Goal: Find specific page/section: Find specific page/section

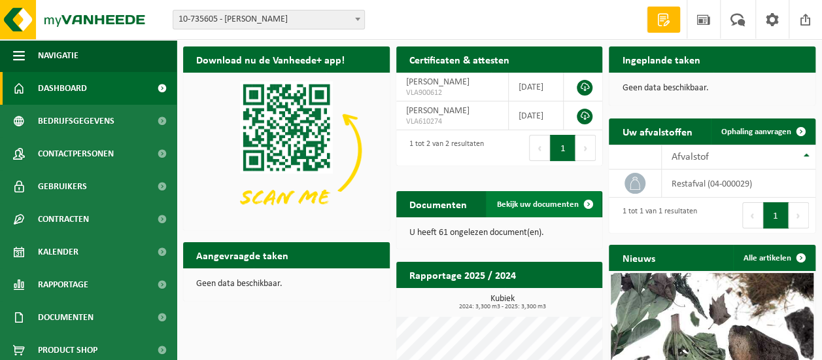
click at [587, 203] on span at bounding box center [588, 204] width 26 height 26
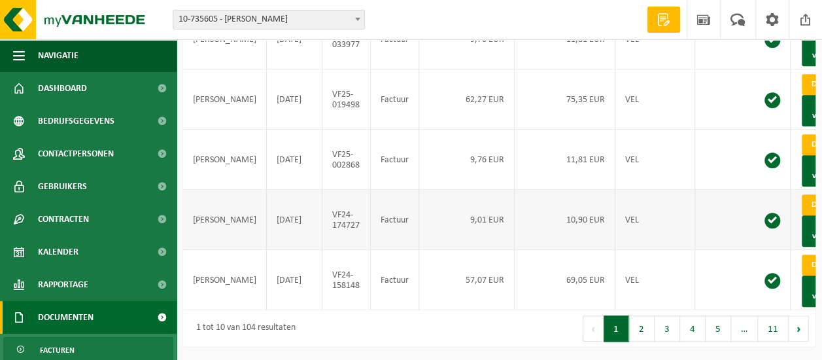
scroll to position [566, 0]
click at [639, 325] on button "2" at bounding box center [641, 328] width 25 height 26
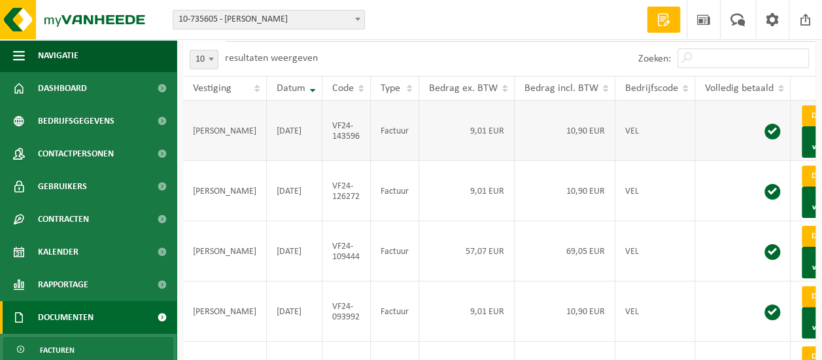
scroll to position [0, 0]
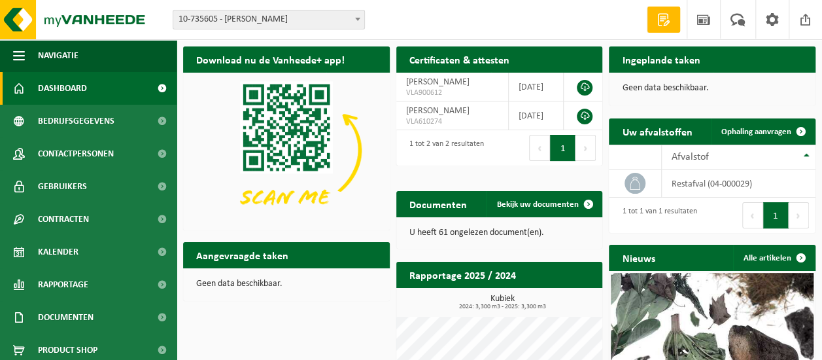
click at [594, 161] on button "Volgende" at bounding box center [585, 148] width 20 height 26
click at [590, 201] on span at bounding box center [588, 204] width 26 height 26
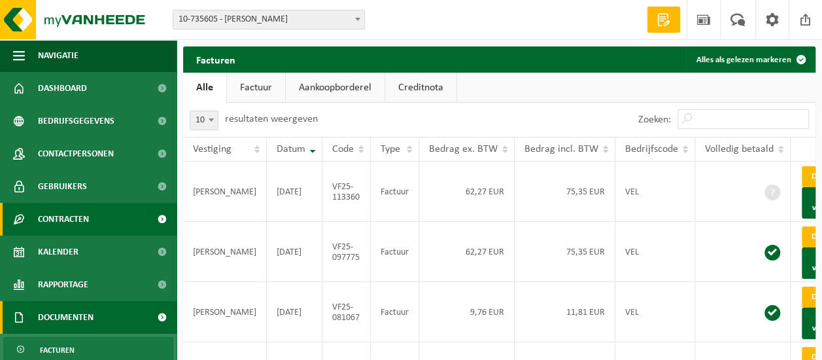
click at [67, 217] on span "Contracten" at bounding box center [63, 219] width 51 height 33
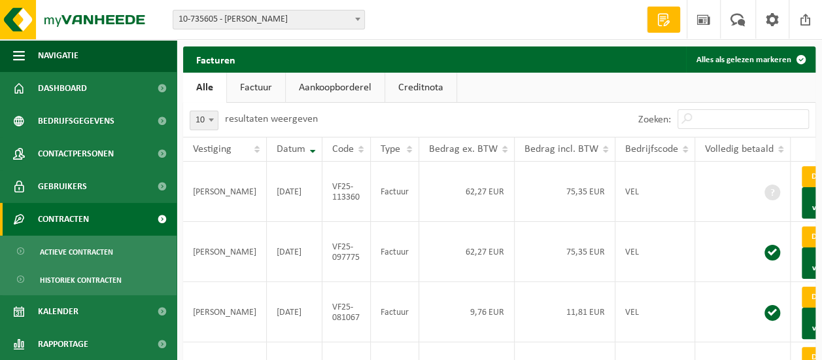
click at [68, 214] on span "Contracten" at bounding box center [63, 219] width 51 height 33
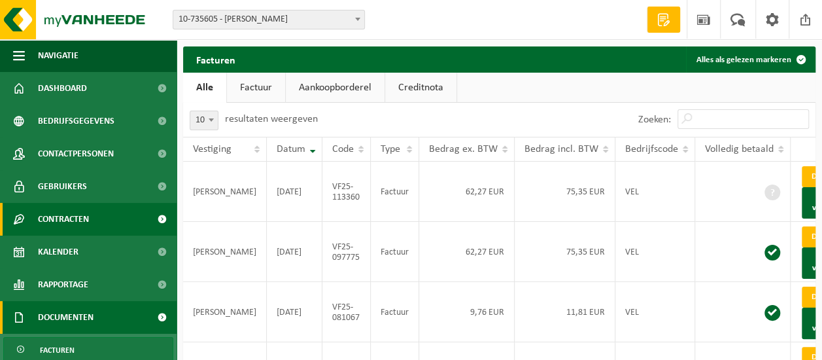
click at [68, 214] on span "Contracten" at bounding box center [63, 219] width 51 height 33
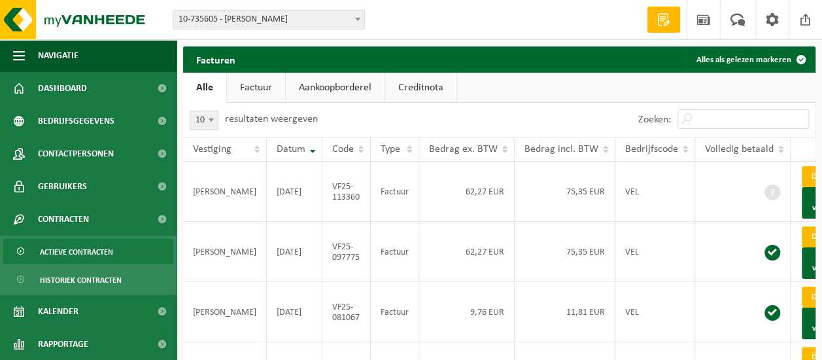
click at [86, 250] on span "Actieve contracten" at bounding box center [76, 251] width 73 height 25
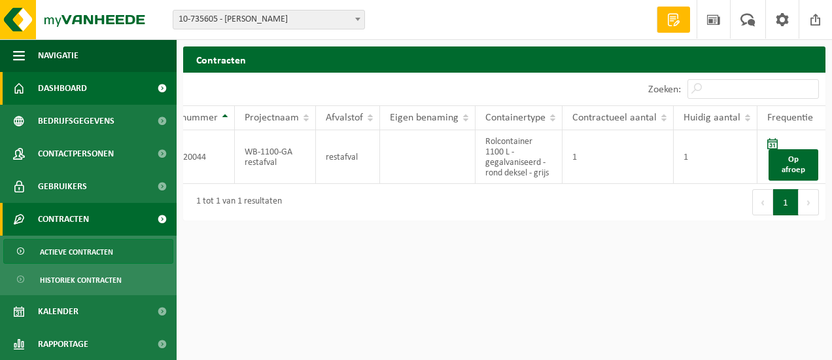
click at [78, 84] on span "Dashboard" at bounding box center [62, 88] width 49 height 33
